Goal: Navigation & Orientation: Find specific page/section

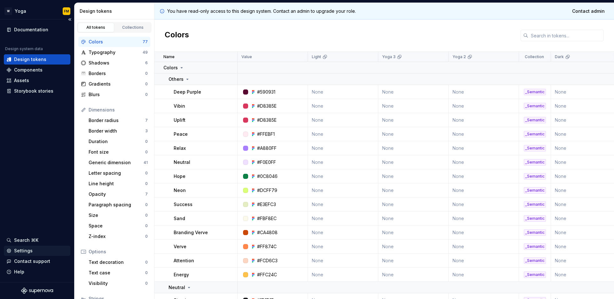
click at [38, 251] on div "Settings" at bounding box center [36, 251] width 61 height 6
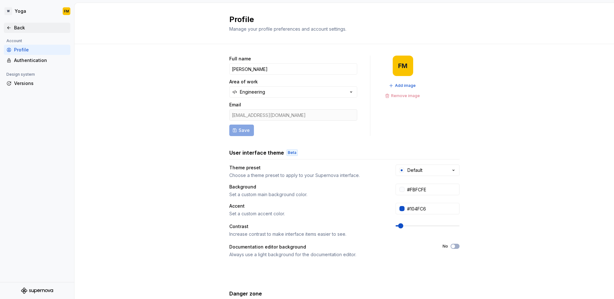
click at [15, 26] on div "Back" at bounding box center [41, 28] width 54 height 6
click at [28, 29] on div "Back" at bounding box center [41, 28] width 54 height 6
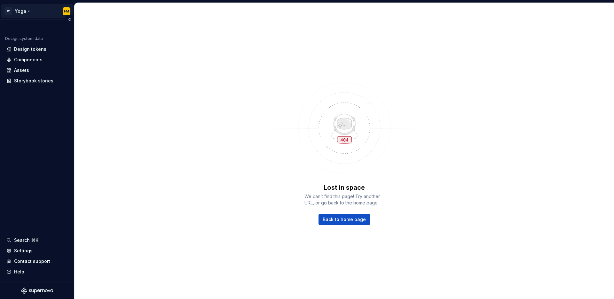
click at [23, 12] on html "W Yoga FM Design system data Design tokens Components Assets Storybook stories …" at bounding box center [307, 149] width 614 height 299
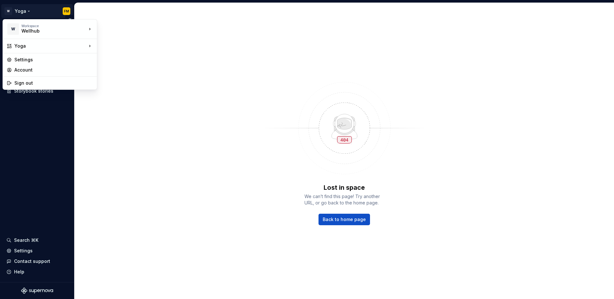
click at [23, 12] on html "W Yoga FM Documentation Design system data Design tokens Components Assets Stor…" at bounding box center [307, 149] width 614 height 299
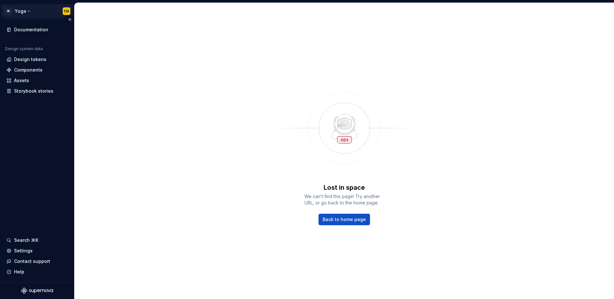
click at [23, 12] on html "W Yoga FM Documentation Design system data Design tokens Components Assets Stor…" at bounding box center [307, 149] width 614 height 299
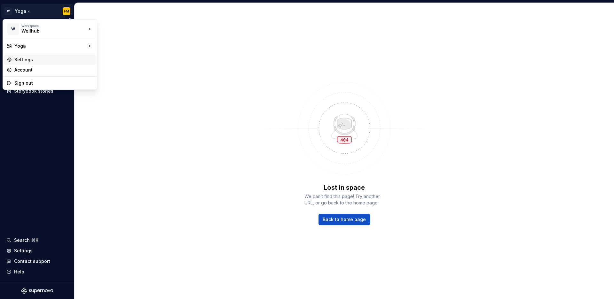
click at [23, 58] on div "Settings" at bounding box center [53, 60] width 79 height 6
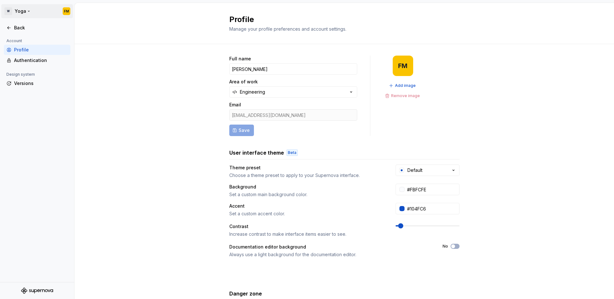
click at [24, 11] on html "W Yoga FM Back Account Profile Authentication Design system Versions Profile Ma…" at bounding box center [307, 149] width 614 height 299
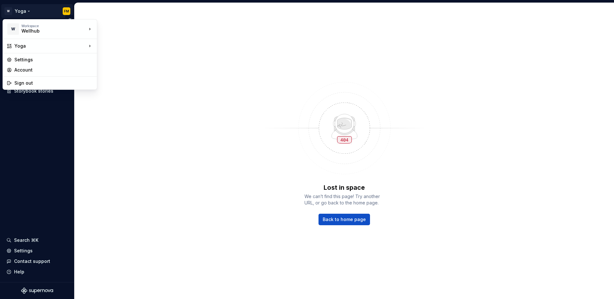
click at [20, 11] on html "W Yoga FM Documentation Design system data Design tokens Components Assets Stor…" at bounding box center [307, 149] width 614 height 299
click at [19, 71] on div "Account" at bounding box center [53, 70] width 79 height 6
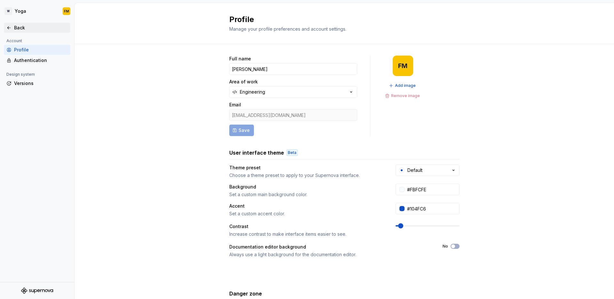
click at [18, 26] on div "Back" at bounding box center [41, 28] width 54 height 6
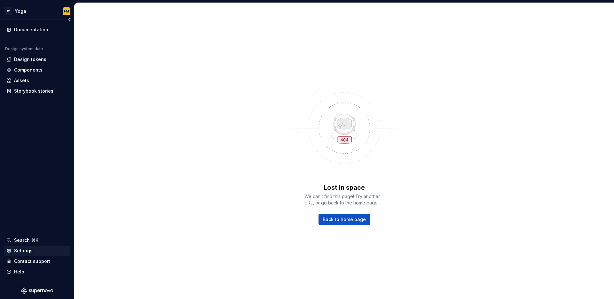
click at [23, 253] on div "Settings" at bounding box center [23, 251] width 19 height 6
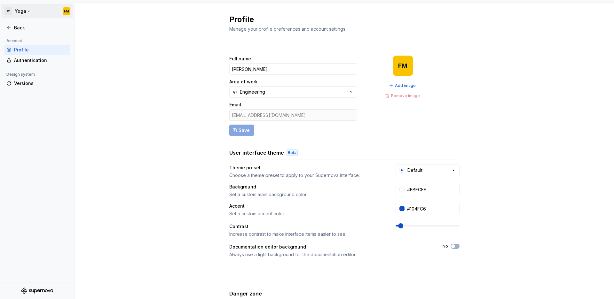
click at [10, 10] on html "W Yoga FM Back Account Profile Authentication Design system Versions Profile Ma…" at bounding box center [307, 149] width 614 height 299
click at [55, 31] on div "Wellhub" at bounding box center [48, 31] width 54 height 6
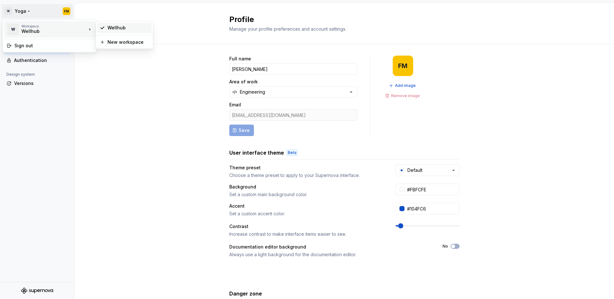
click at [106, 29] on div "Wellhub" at bounding box center [124, 28] width 54 height 10
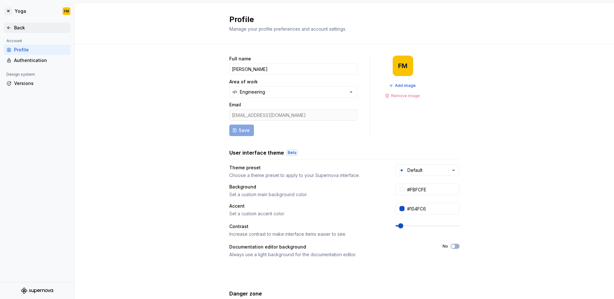
click at [16, 26] on div "Back" at bounding box center [41, 28] width 54 height 6
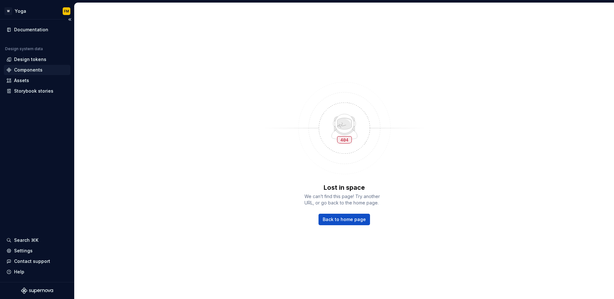
click at [21, 69] on div "Components" at bounding box center [28, 70] width 28 height 6
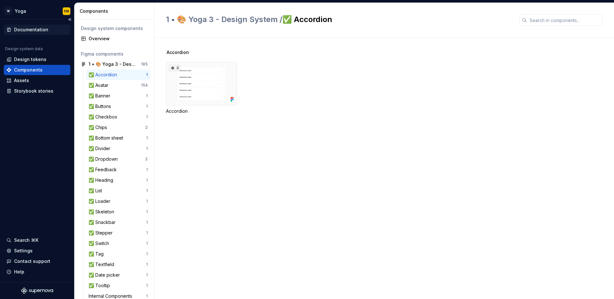
click at [37, 32] on div "Documentation" at bounding box center [31, 30] width 34 height 6
